Goal: Check status: Check status

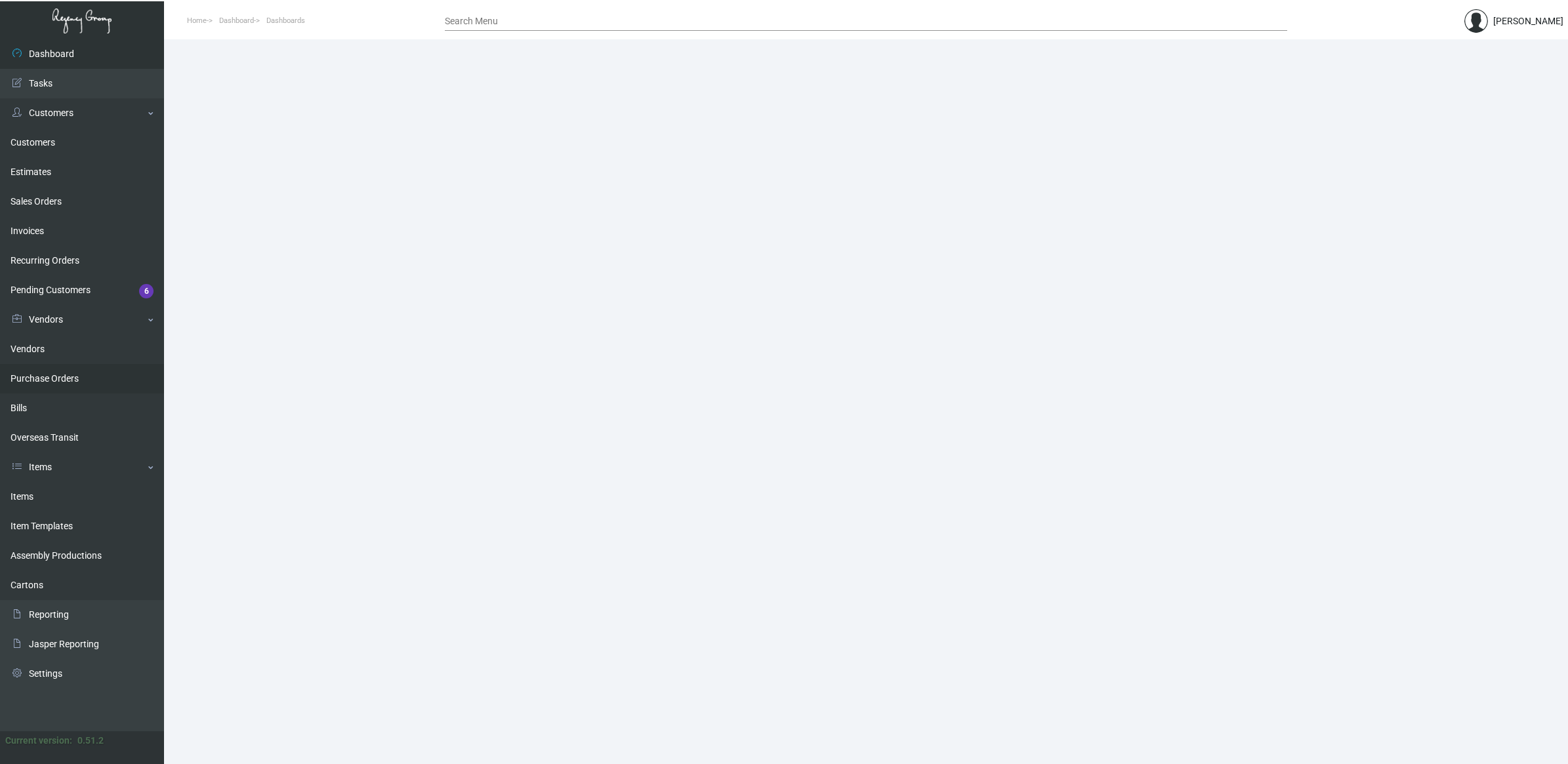
drag, startPoint x: 61, startPoint y: 376, endPoint x: 50, endPoint y: 377, distance: 11.0
click at [61, 376] on link "Purchase Orders" at bounding box center [82, 379] width 164 height 29
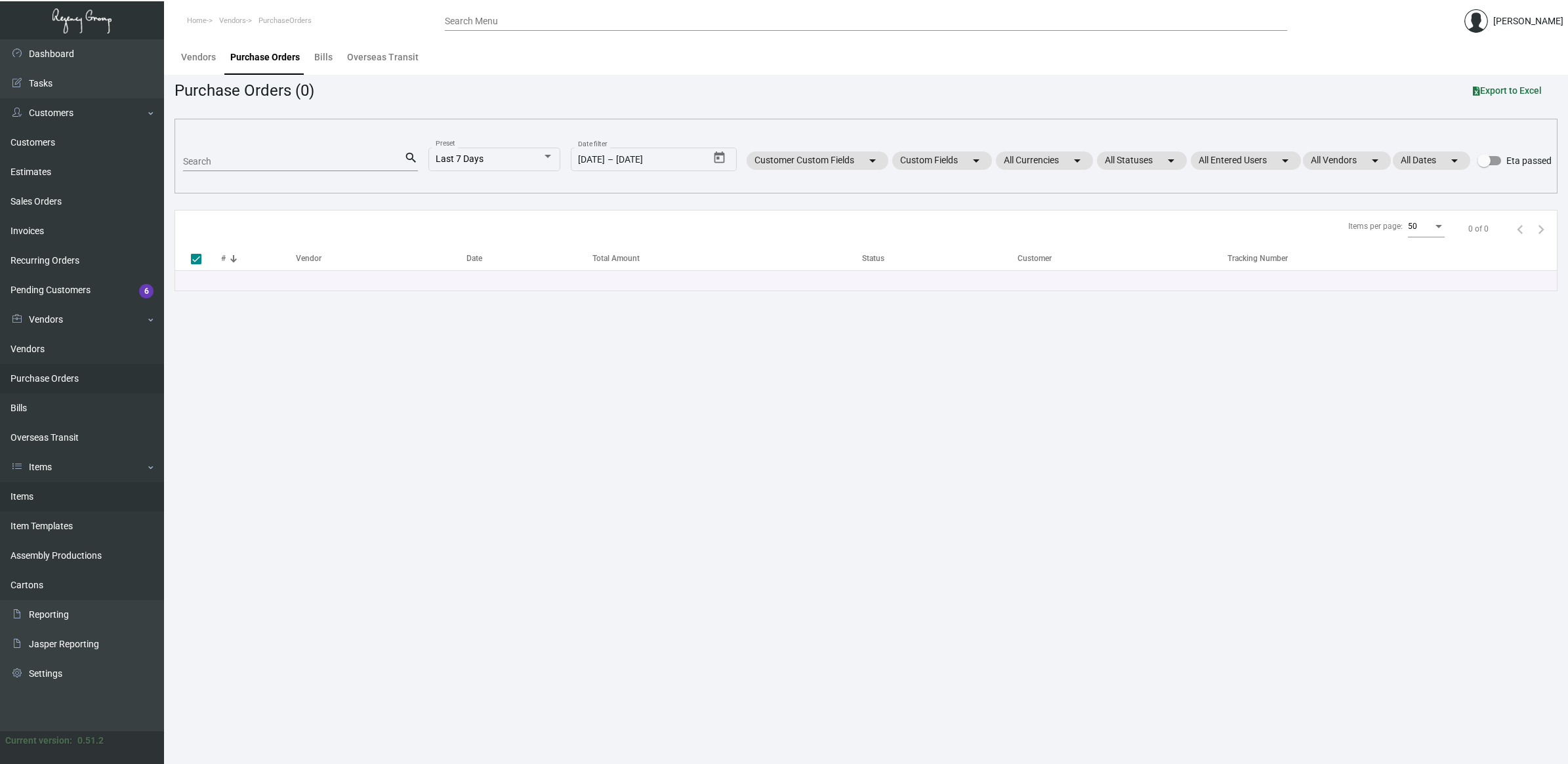
click at [67, 499] on link "Items" at bounding box center [82, 496] width 164 height 29
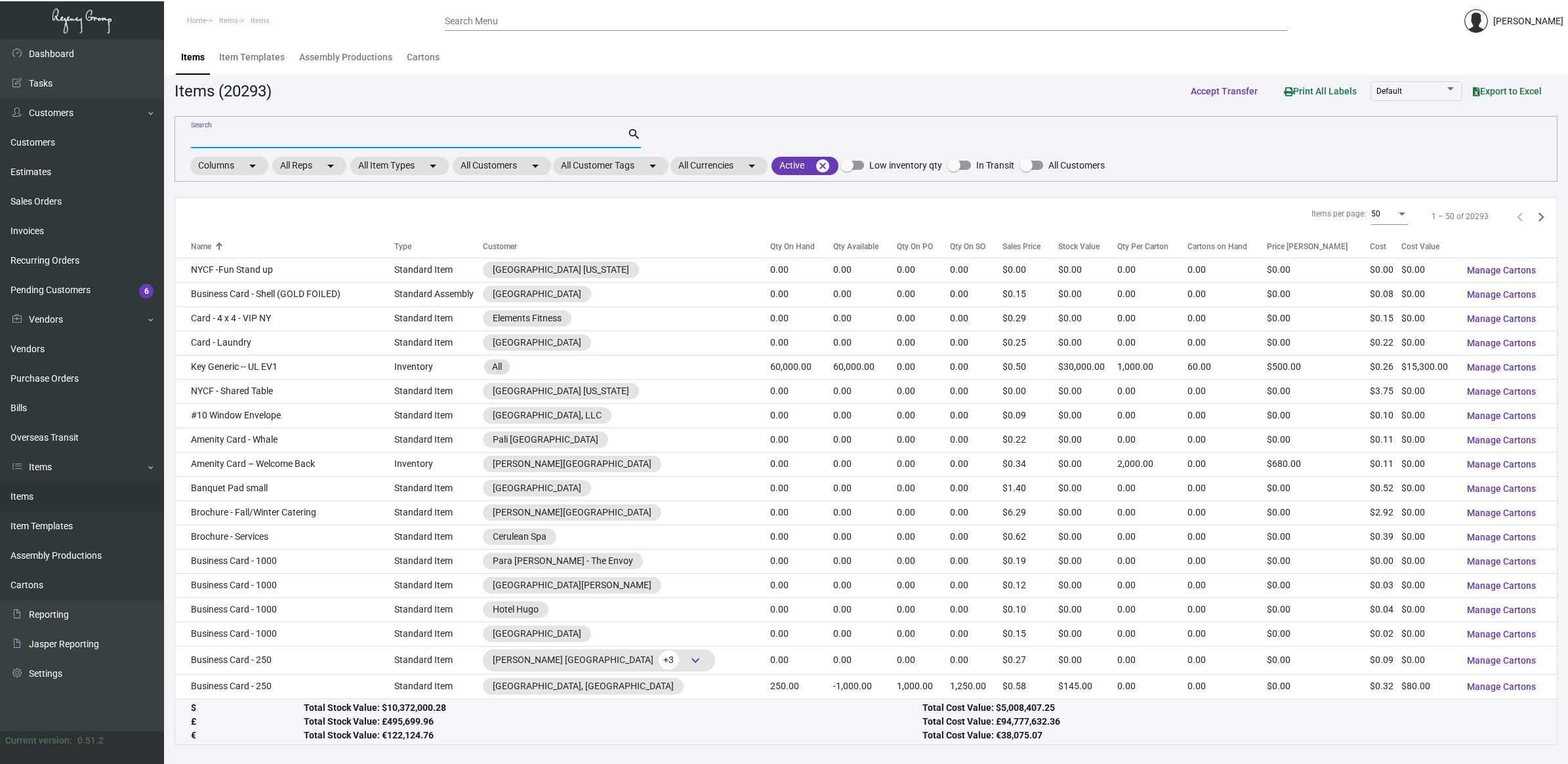
click at [210, 136] on input "Search" at bounding box center [409, 138] width 437 height 10
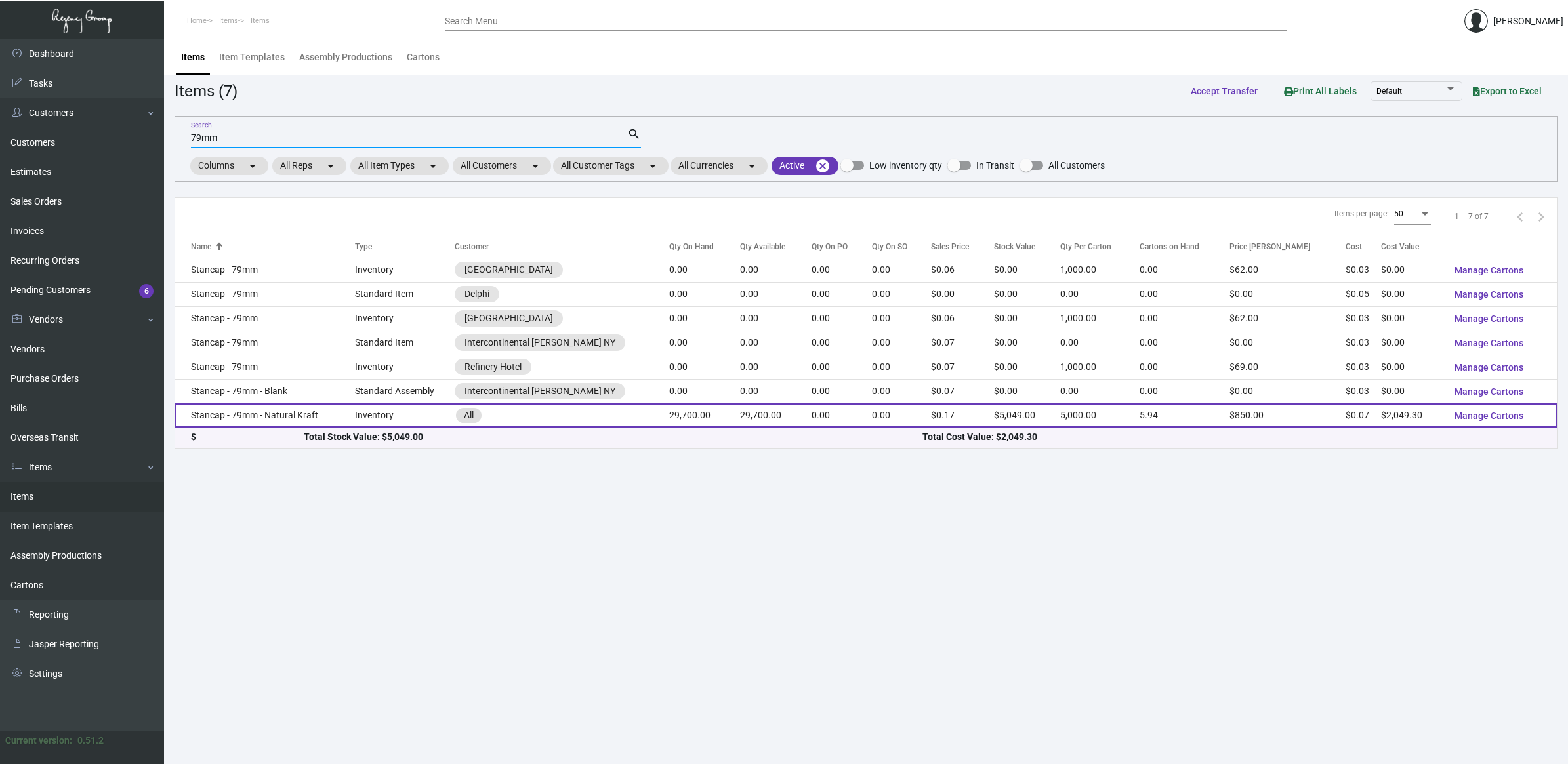
type input "79mm"
click at [424, 418] on td "Inventory" at bounding box center [405, 415] width 99 height 25
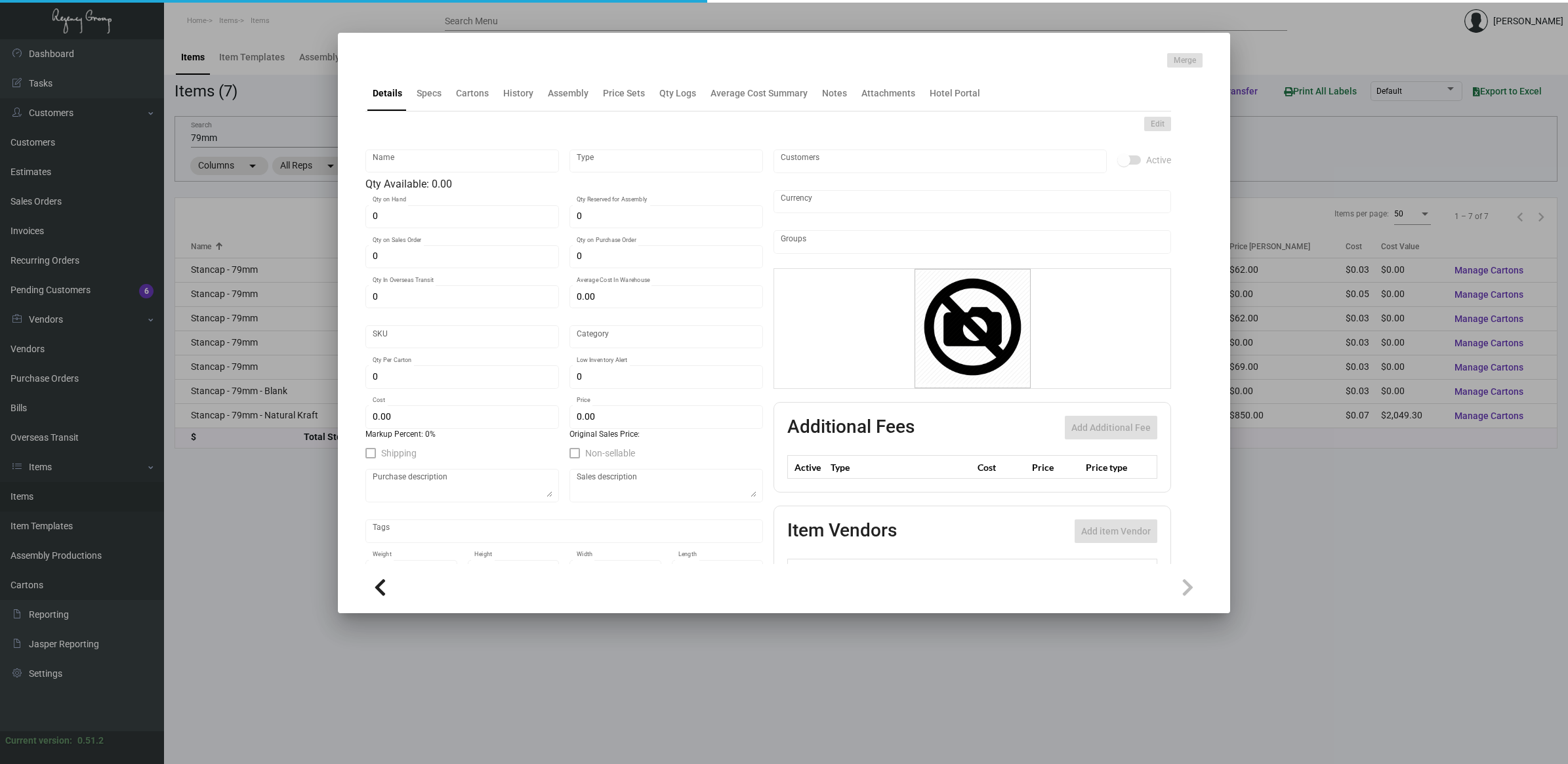
type input "Stancap - 79mm - Natural Kraft"
type input "Inventory"
type input "29,700"
type input "$ 0.25333"
type input "896-[PERSON_NAME] Cap-77"
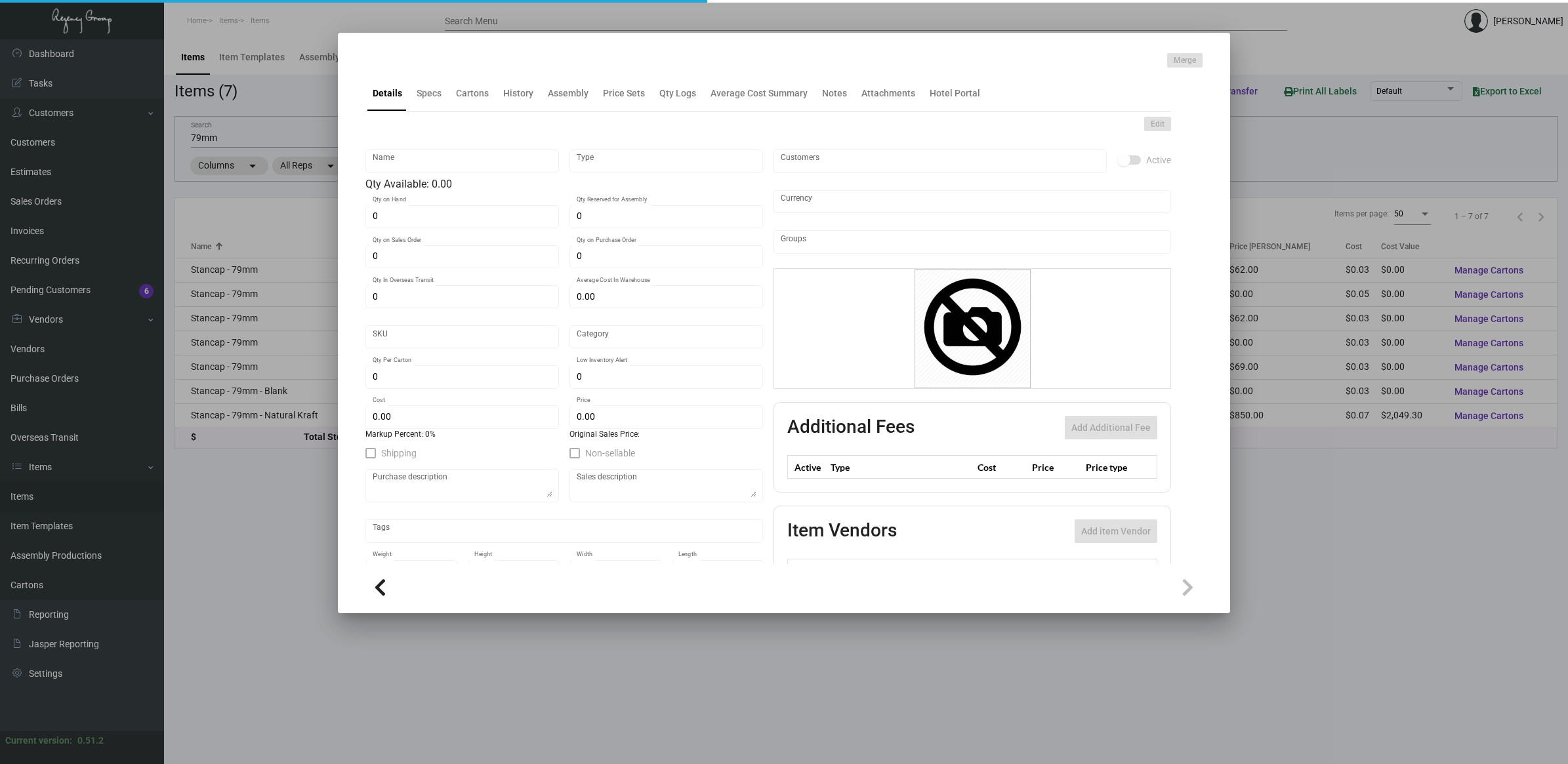
type input "Standard"
type input "5,000"
type input "$ 0.069"
type input "$ 0.17"
checkbox input "true"
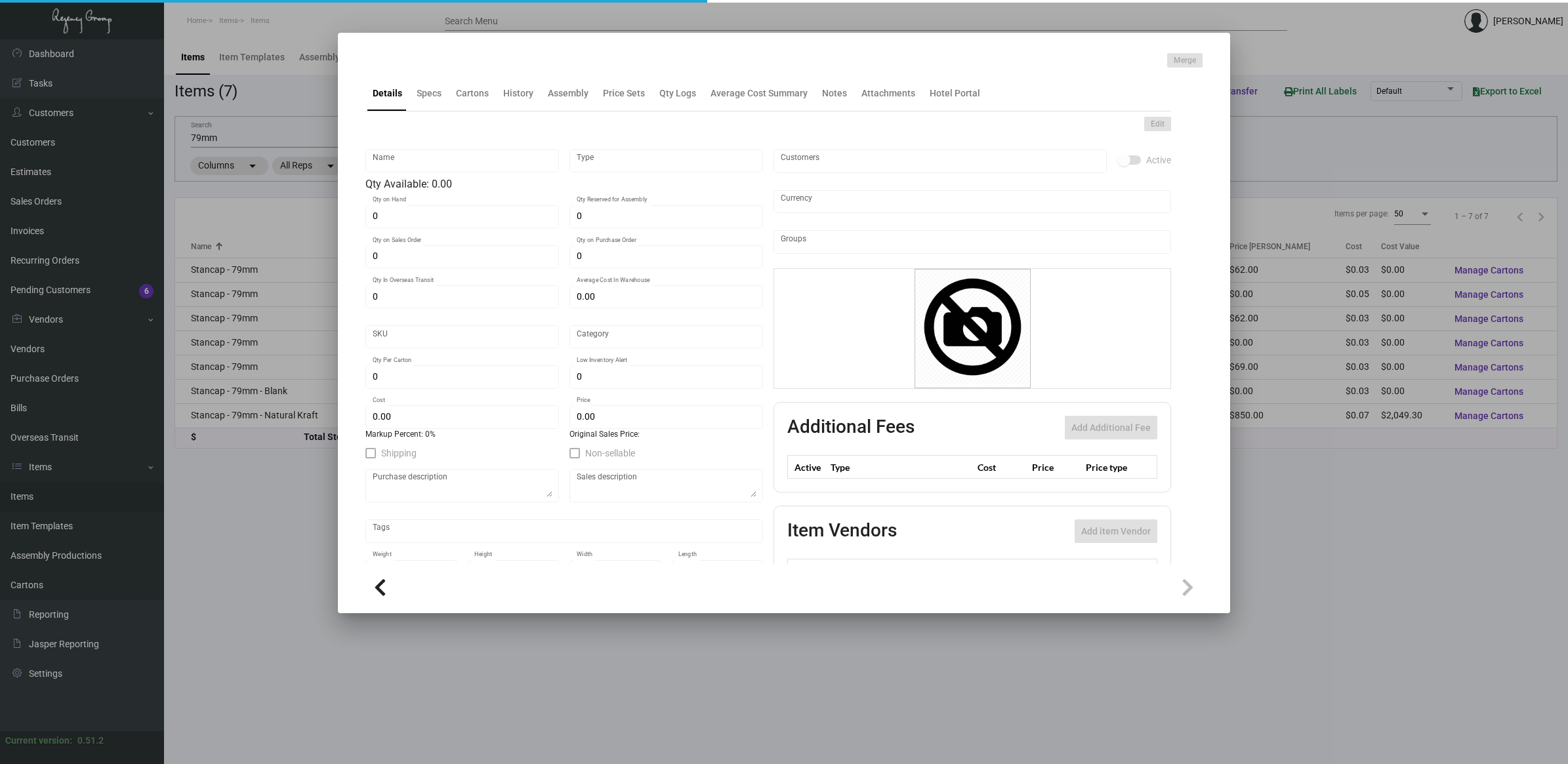
checkbox input "true"
type input "United States Dollar $"
click at [513, 99] on div "History" at bounding box center [518, 93] width 30 height 14
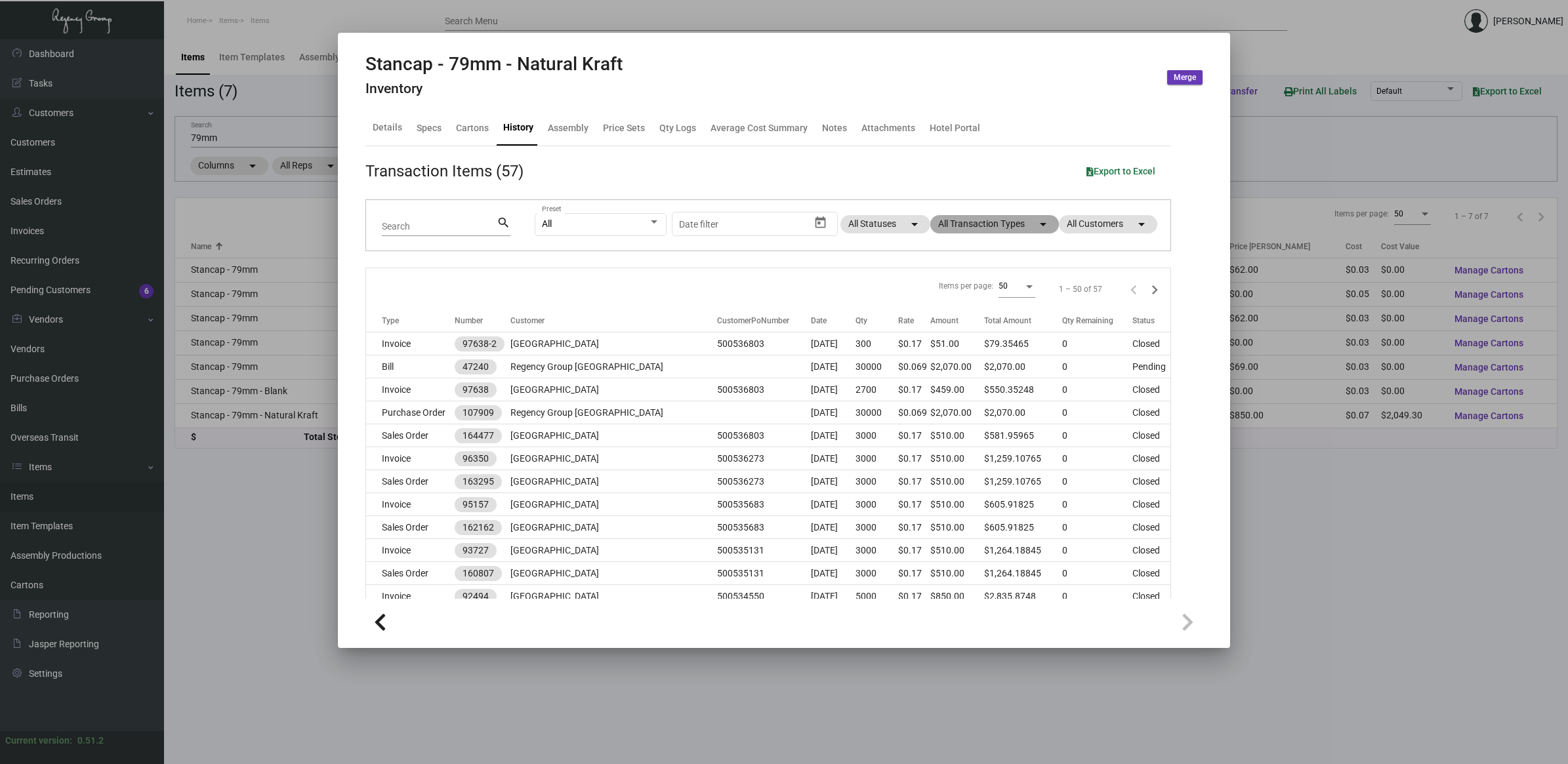
click at [975, 224] on mat-chip "All Transaction Types arrow_drop_down" at bounding box center [994, 224] width 129 height 18
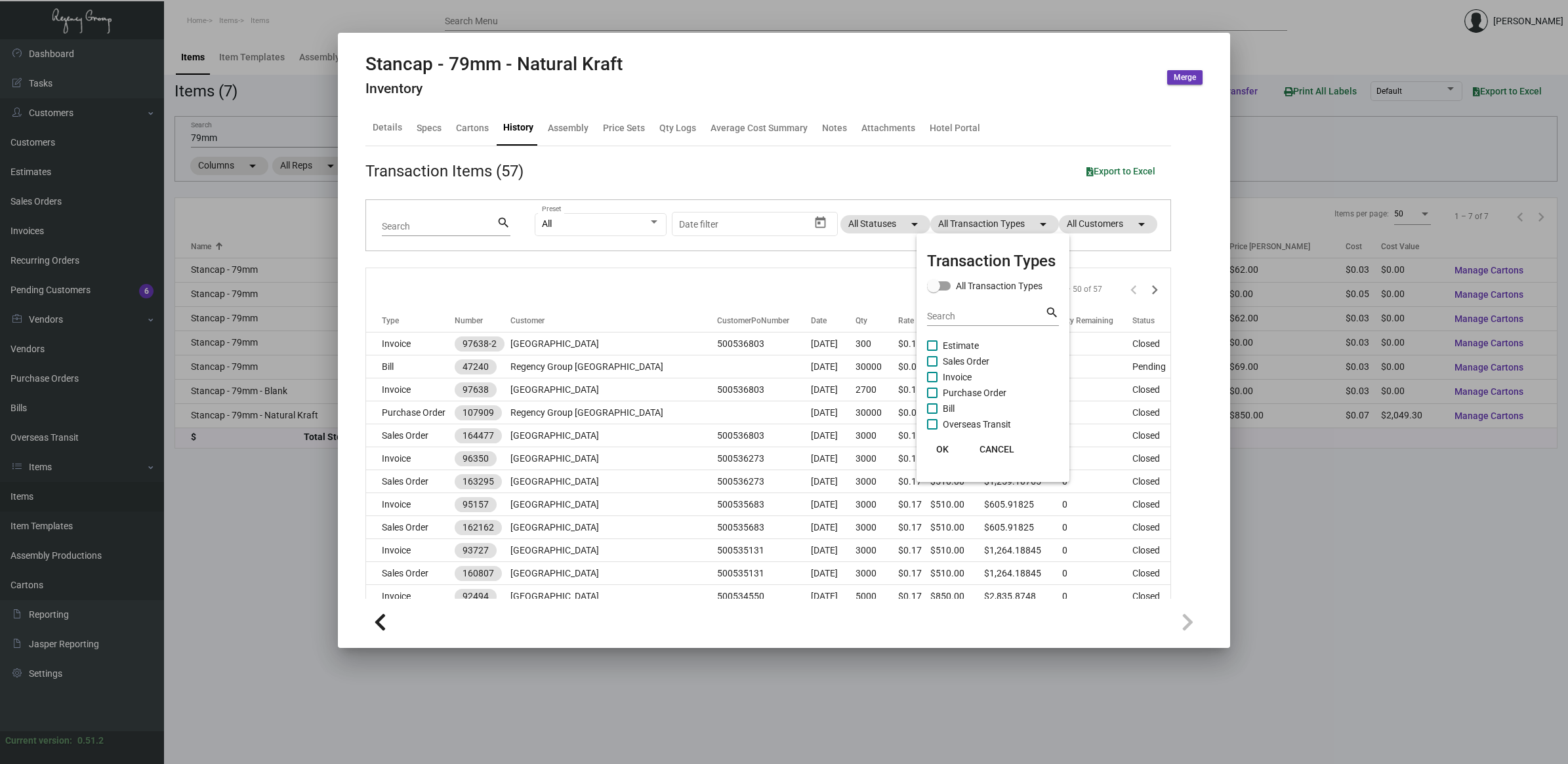
click at [961, 390] on span "Purchase Order" at bounding box center [974, 392] width 63 height 16
click at [932, 398] on input "Purchase Order" at bounding box center [932, 398] width 1 height 1
checkbox input "true"
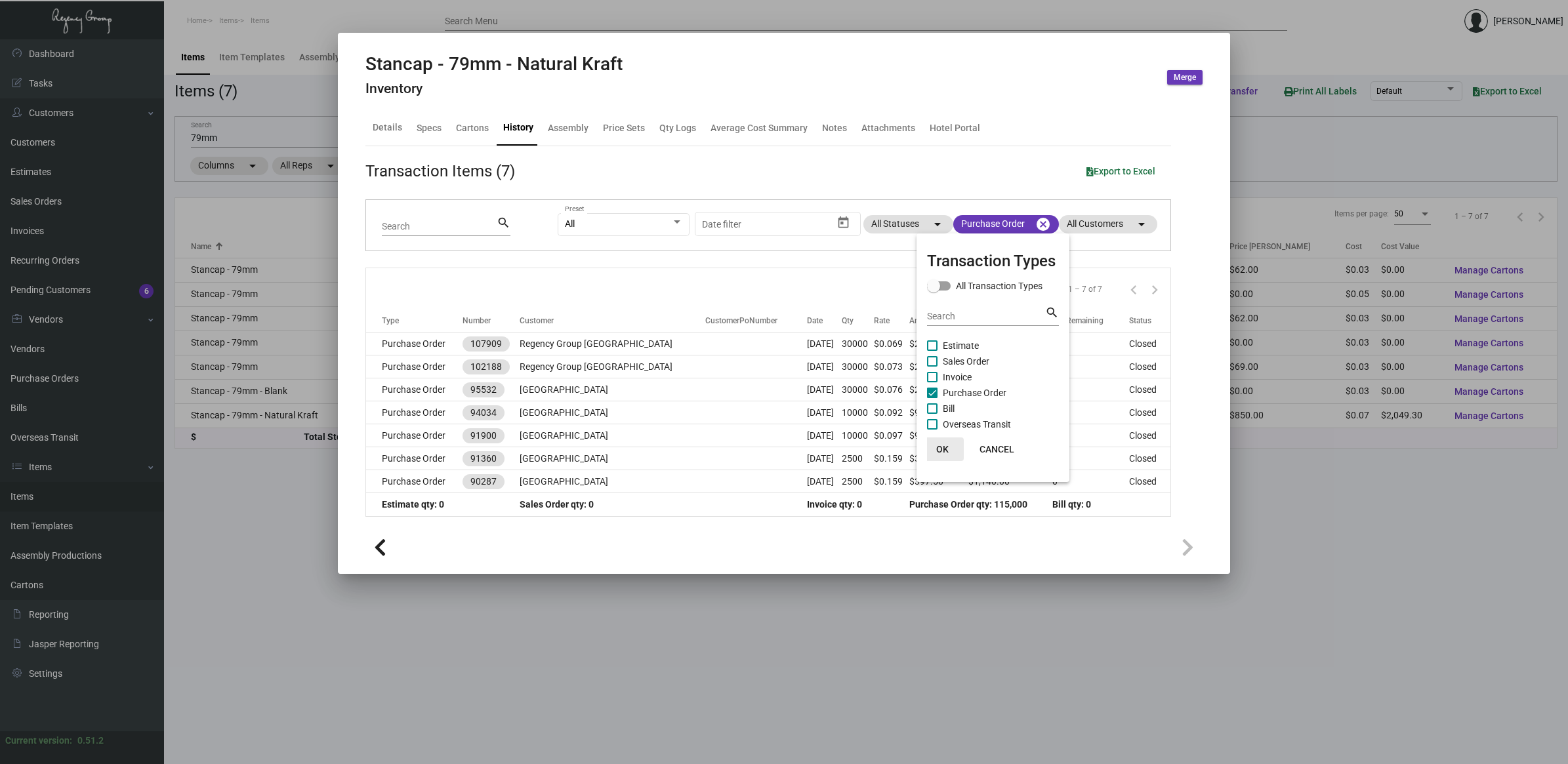
click at [939, 453] on span "OK" at bounding box center [943, 449] width 12 height 10
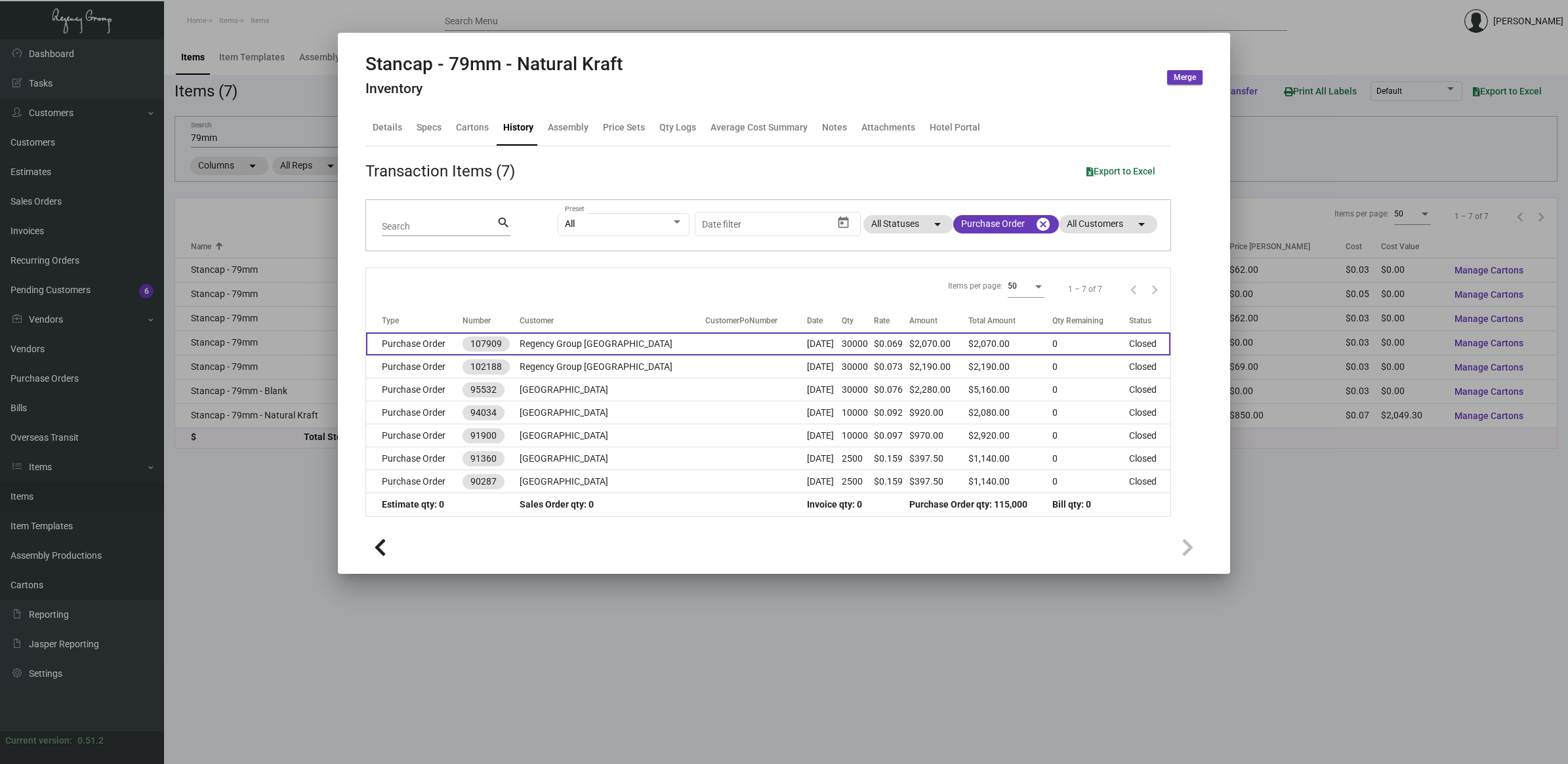
click at [815, 341] on td "[DATE]" at bounding box center [824, 344] width 34 height 23
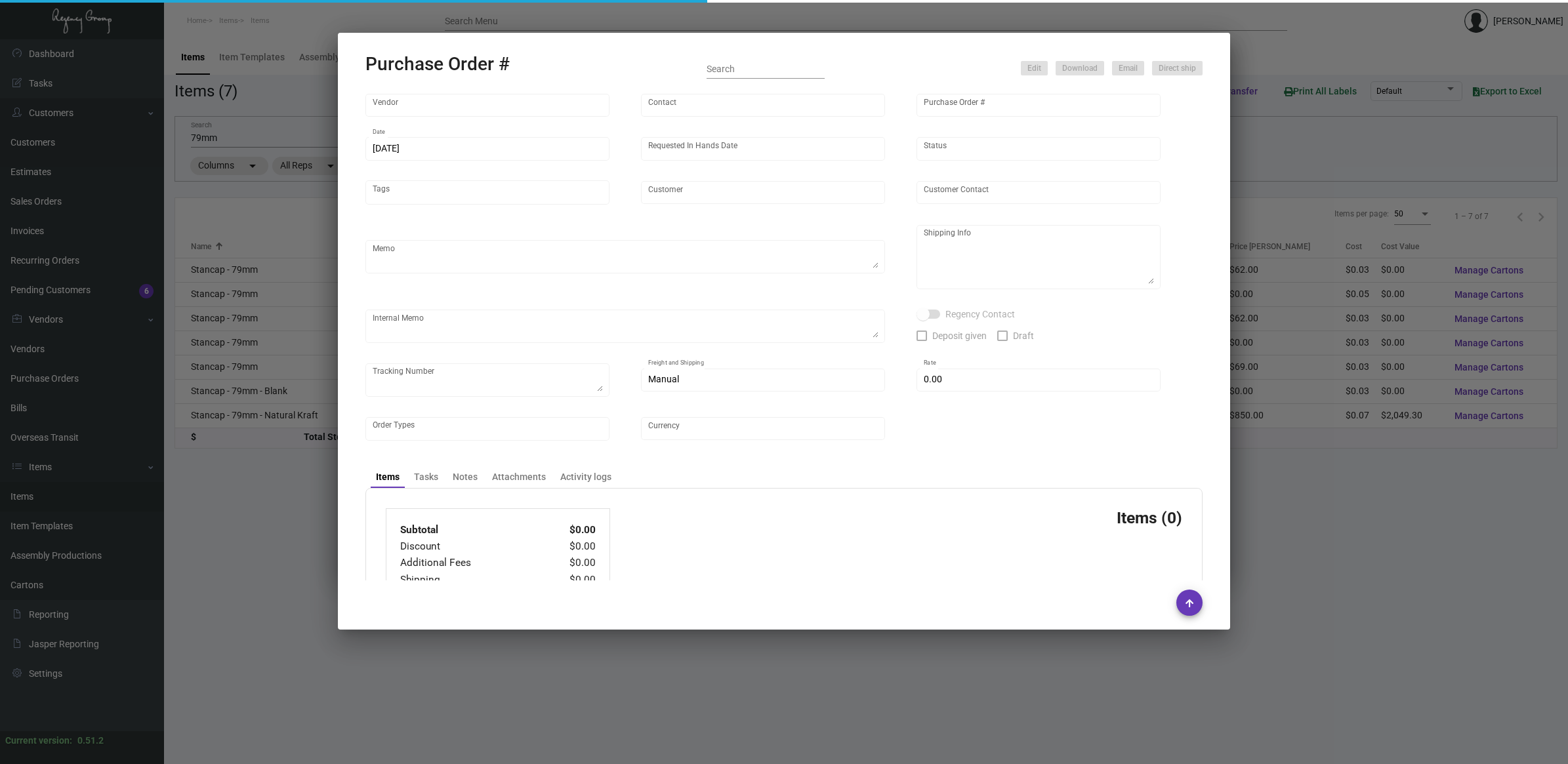
type input "usapromotiongifts"
type input "[PERSON_NAME] ."
type input "107909"
type input "[DATE]"
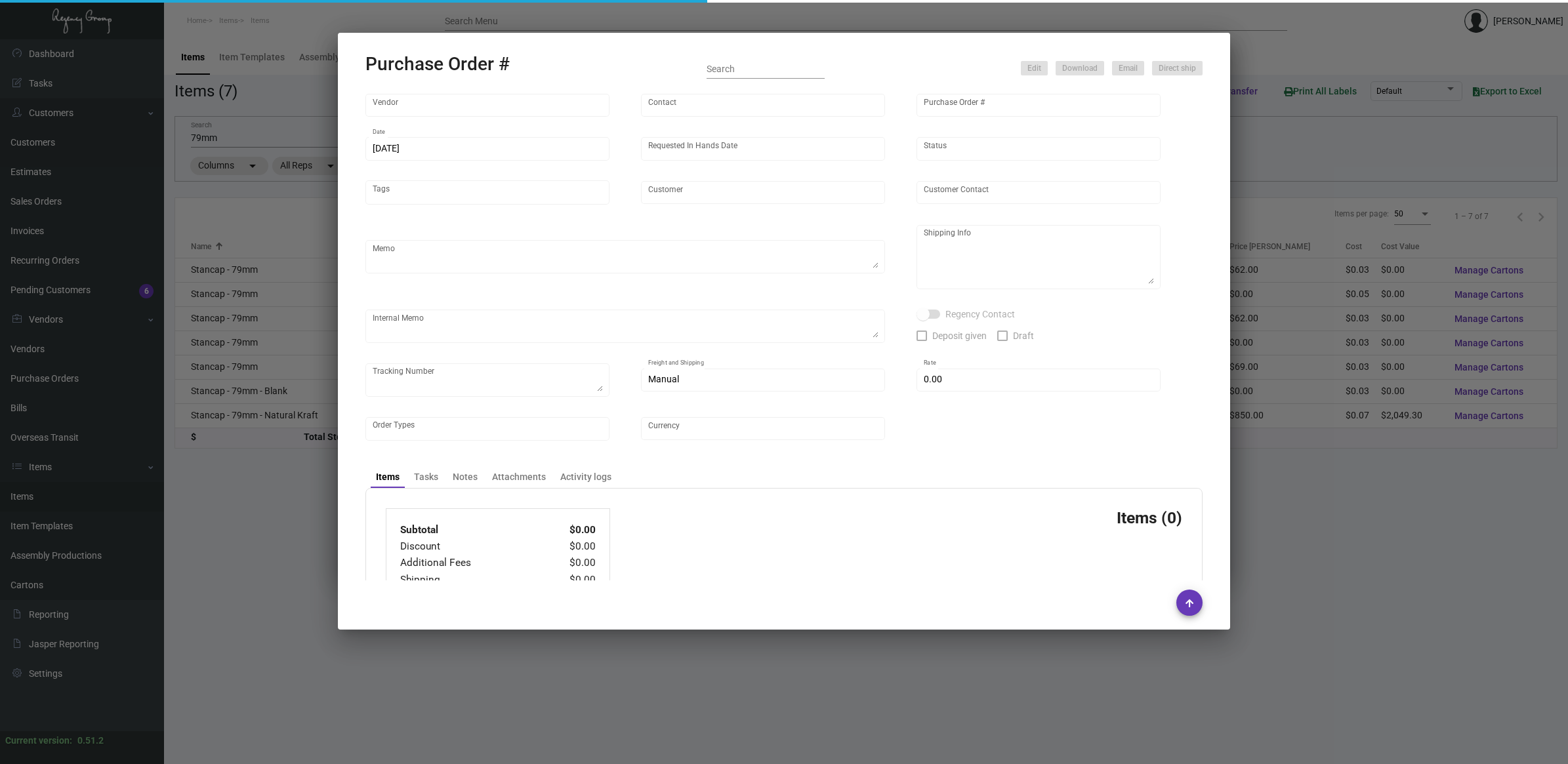
type input "Regency Group [GEOGRAPHIC_DATA]"
type textarea "Reference quote dated [DATE]. Repeat order of PO#102188; please provide trackin…"
type textarea "Regency Group LA [STREET_ADDRESS]"
type textarea "AS ACH [DATE] [DATE] - Estimated ship date 11/14, advised vendor to expedite to…"
checkbox input "true"
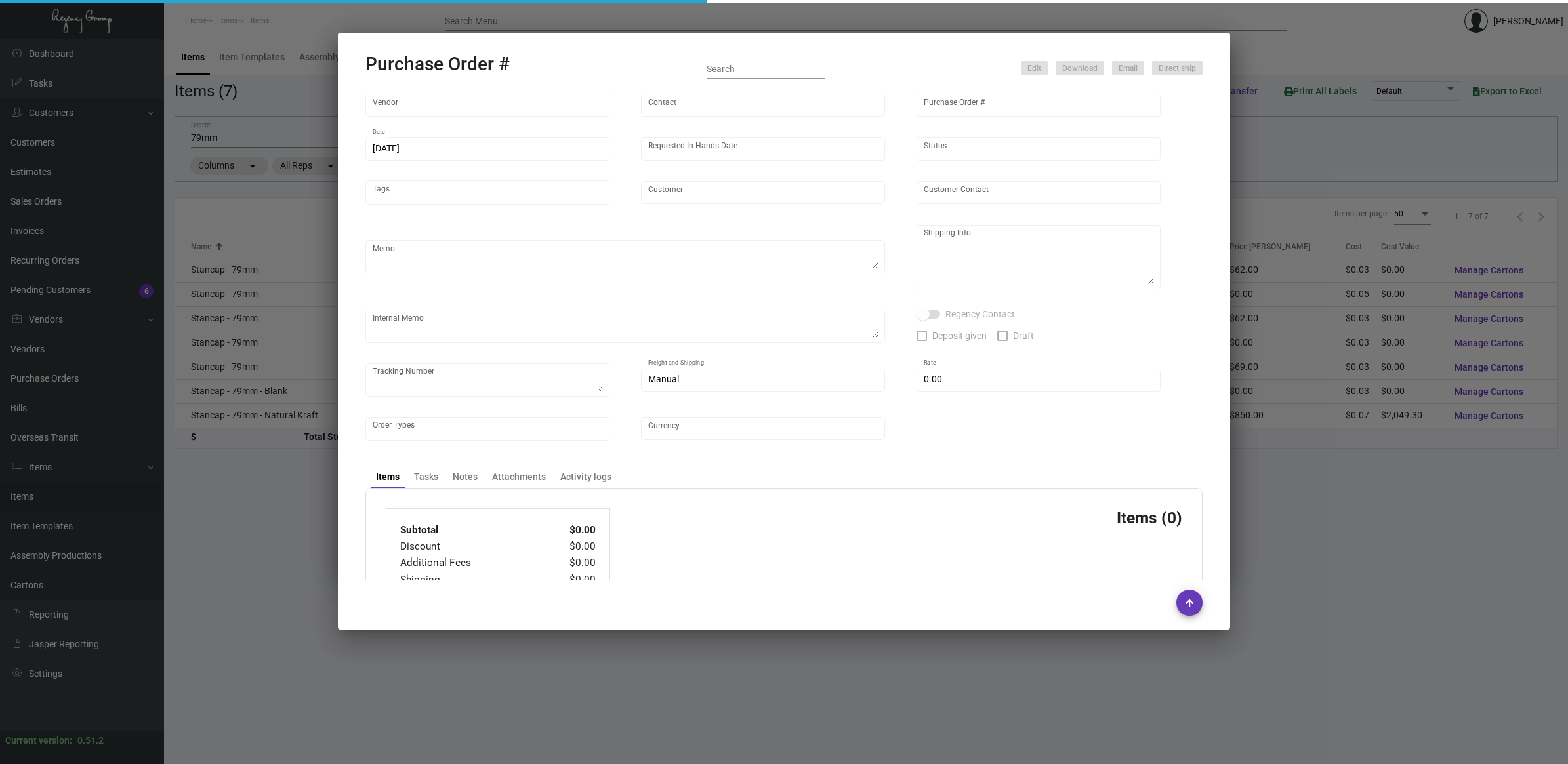
checkbox input "true"
type input "$ 0.00"
type input "United States Dollar $"
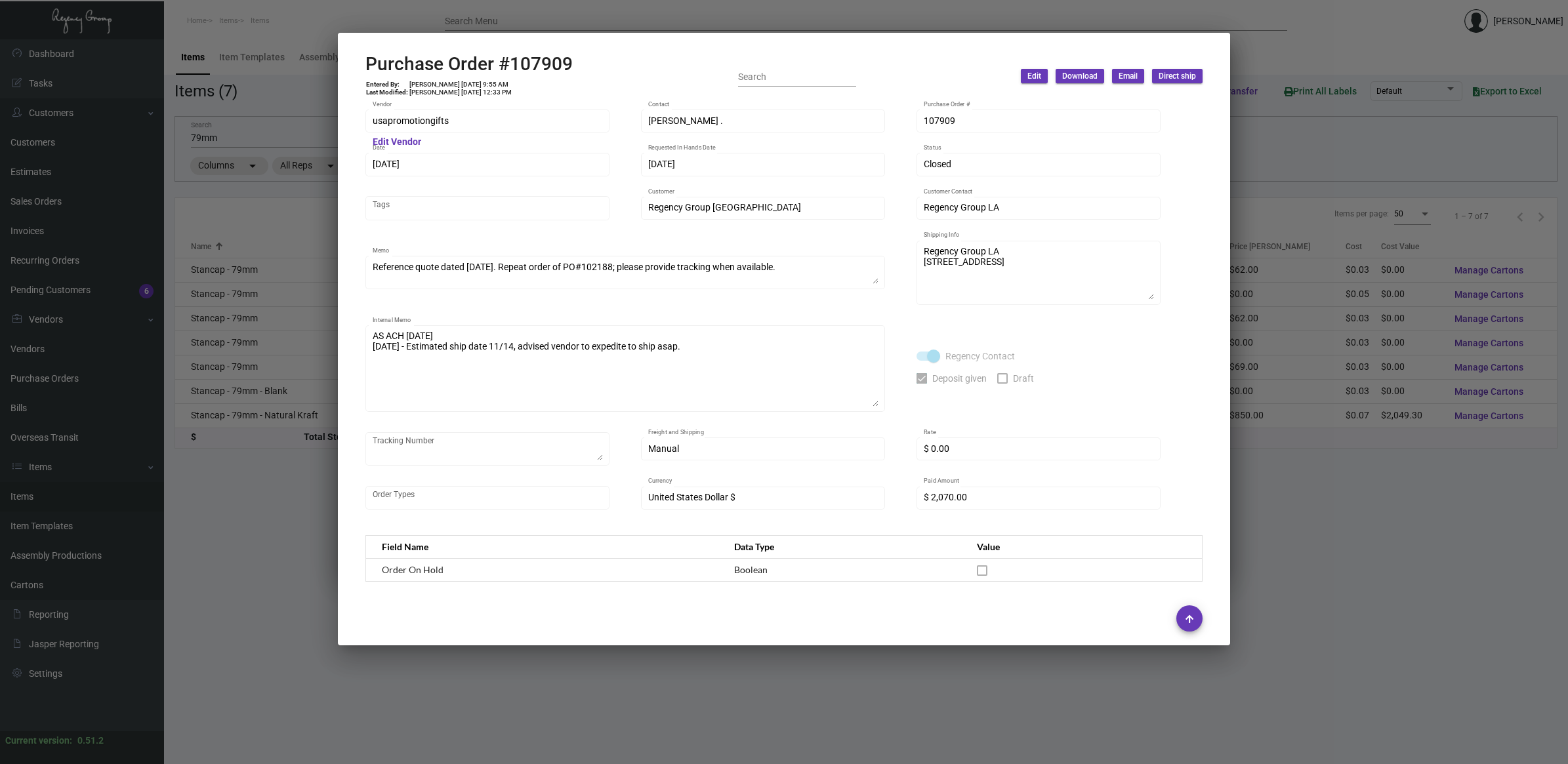
click at [881, 402] on div "AS ACH [DATE] [DATE] - Estimated ship date 11/14, advised vendor to expedite to…" at bounding box center [625, 367] width 520 height 89
click at [533, 67] on h2 "Purchase Order #107909" at bounding box center [469, 64] width 207 height 22
copy h2 "107909"
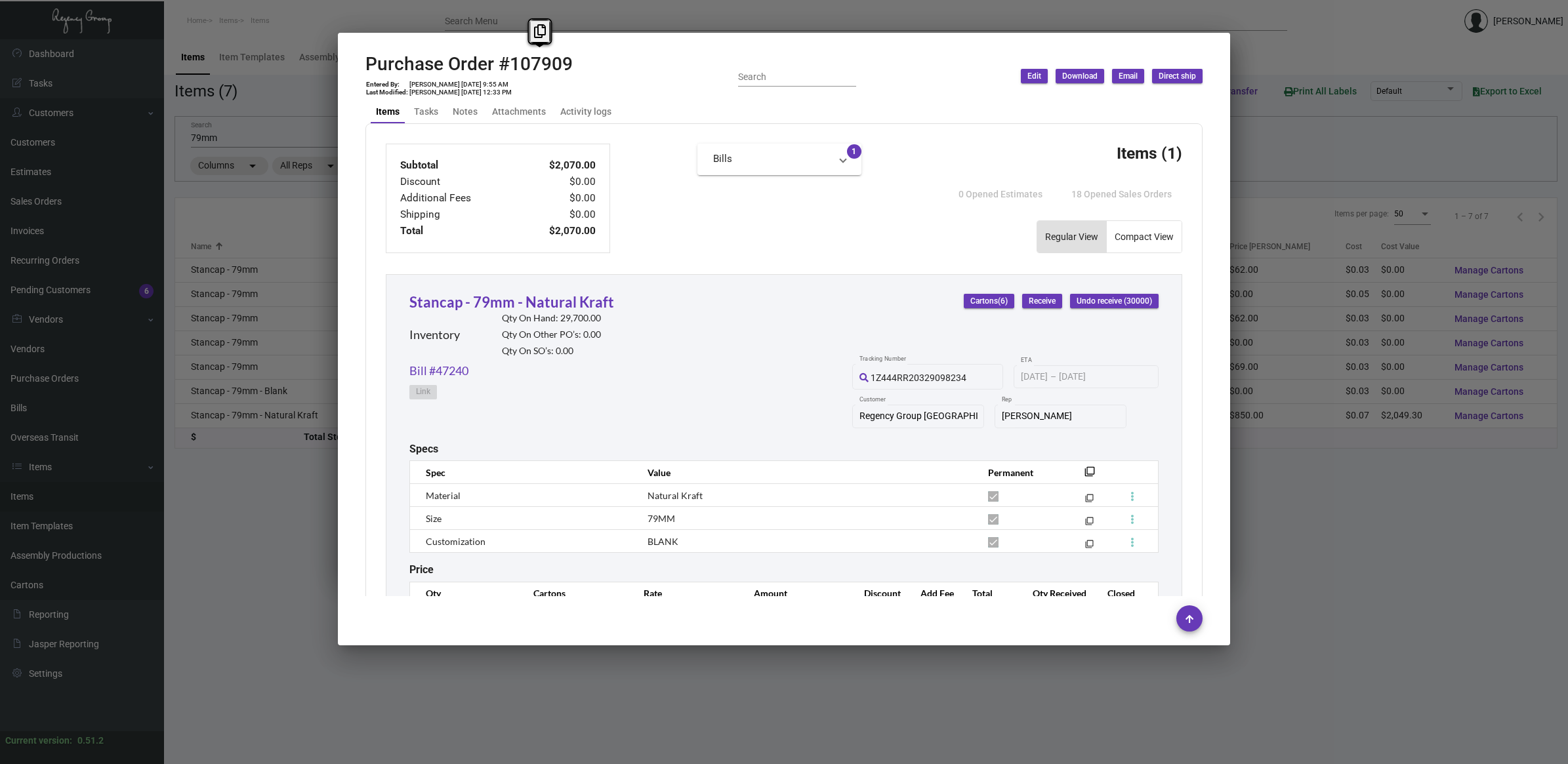
scroll to position [565, 0]
